Goal: Task Accomplishment & Management: Manage account settings

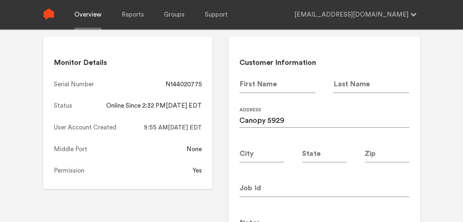
click at [88, 12] on link "Overview" at bounding box center [87, 14] width 27 height 29
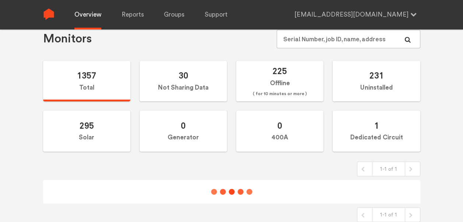
scroll to position [42, 0]
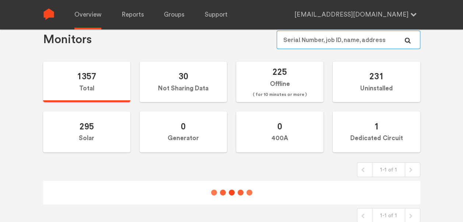
click at [304, 42] on input "text" at bounding box center [347, 40] width 143 height 18
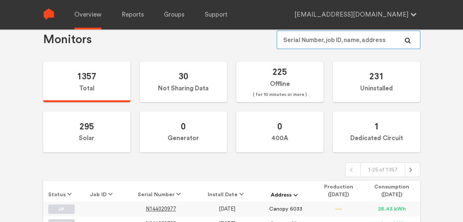
paste input "N144020932"
type input "N144020932"
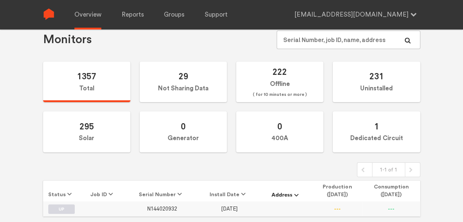
click at [170, 205] on span "N144020932" at bounding box center [162, 208] width 30 height 6
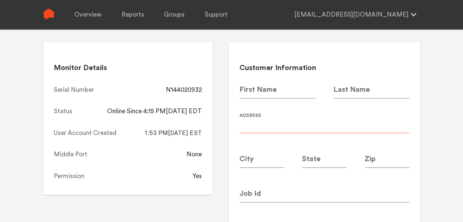
click at [268, 126] on input at bounding box center [324, 122] width 170 height 21
type input "Canopy 5908"
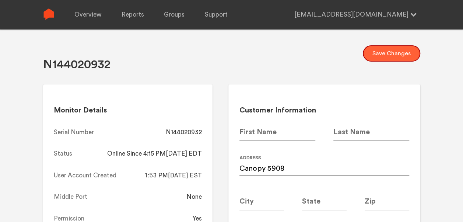
click at [392, 50] on button "Save Changes" at bounding box center [391, 53] width 57 height 16
